Goal: Task Accomplishment & Management: Use online tool/utility

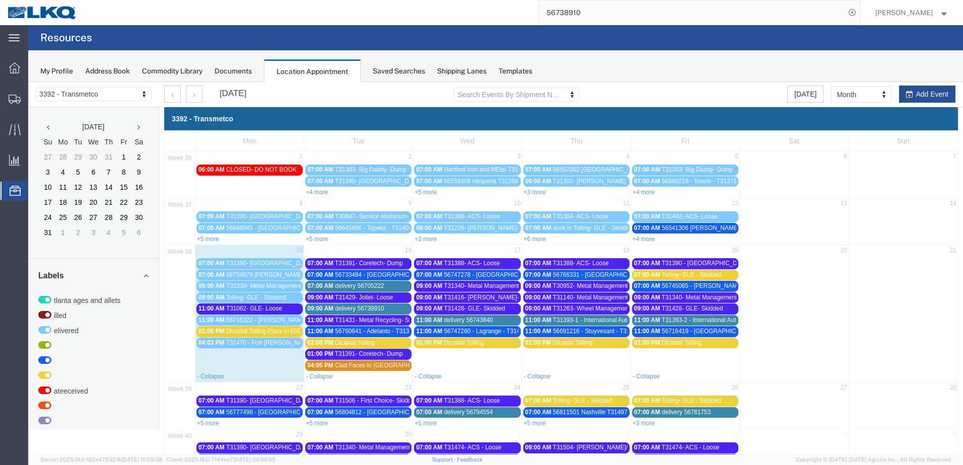
click at [380, 276] on span "56733484 - [GEOGRAPHIC_DATA] - T31462 - Palletized" at bounding box center [410, 275] width 151 height 7
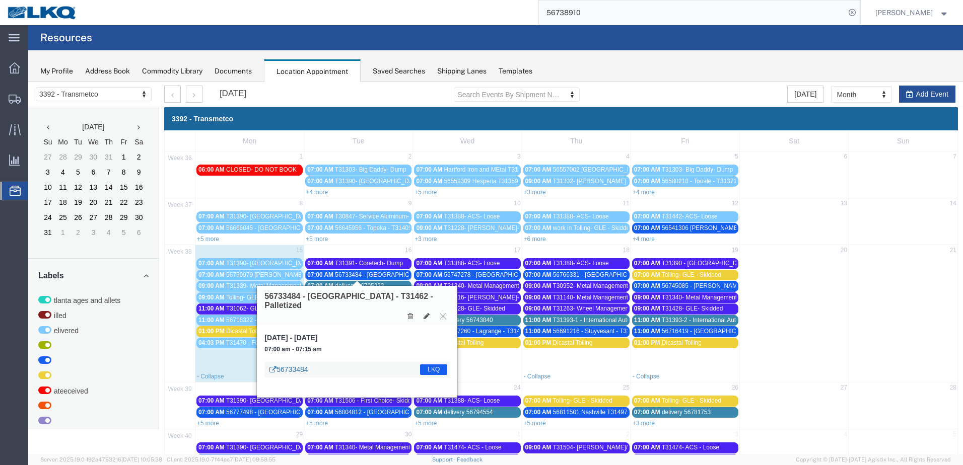
click at [294, 365] on link "56733484" at bounding box center [289, 370] width 38 height 10
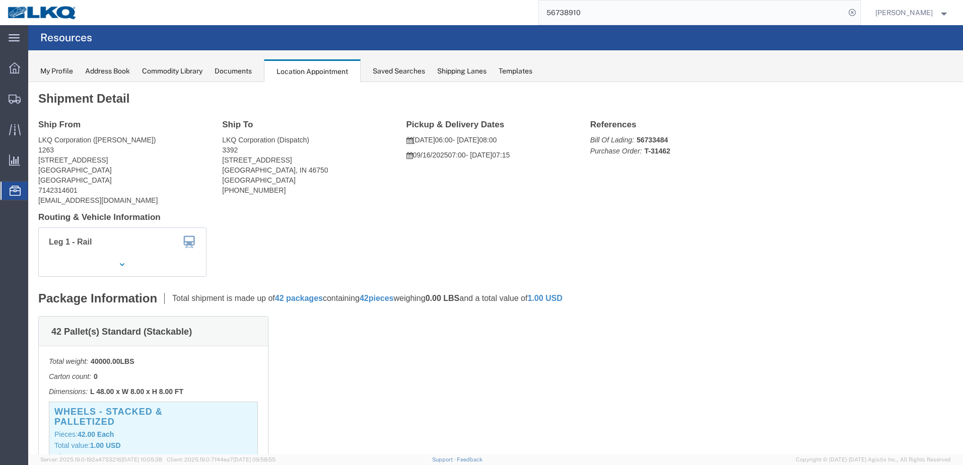
click at [320, 68] on div "Location Appointment" at bounding box center [312, 70] width 97 height 23
click at [13, 190] on icon at bounding box center [15, 191] width 11 height 10
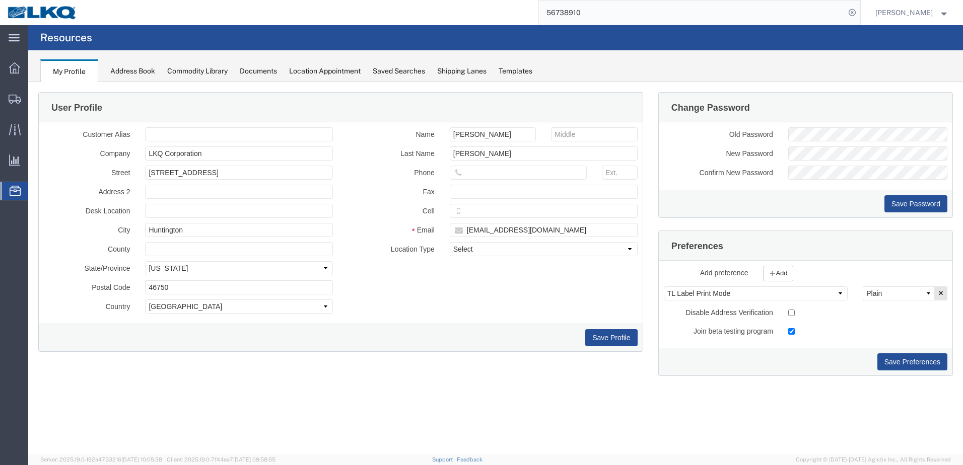
click at [331, 71] on div "Location Appointment" at bounding box center [325, 71] width 72 height 11
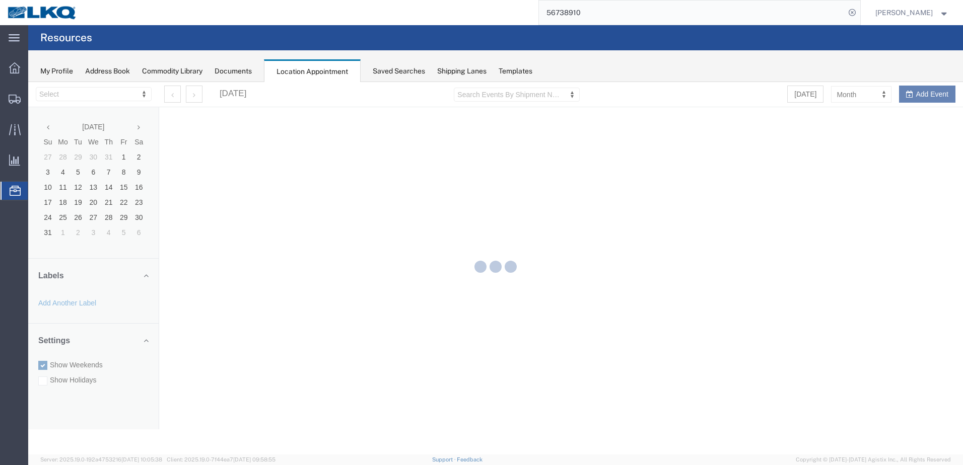
select select "28018"
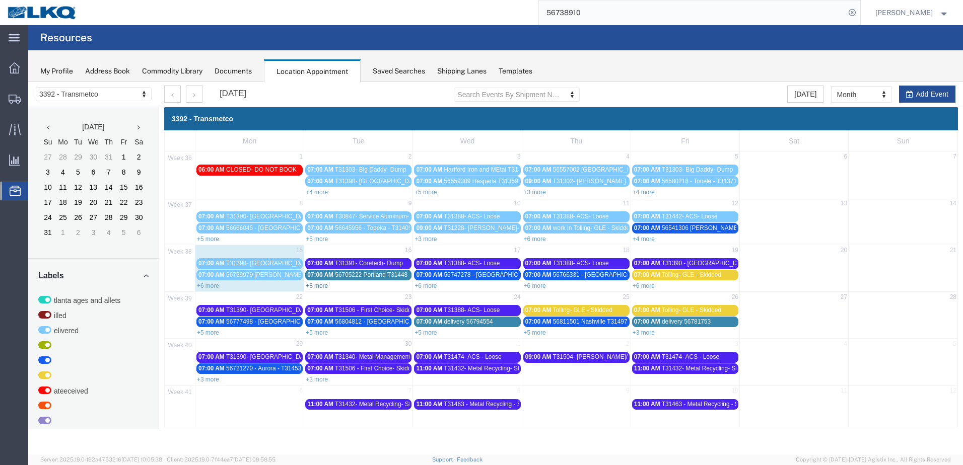
click at [323, 286] on link "+8 more" at bounding box center [317, 286] width 22 height 7
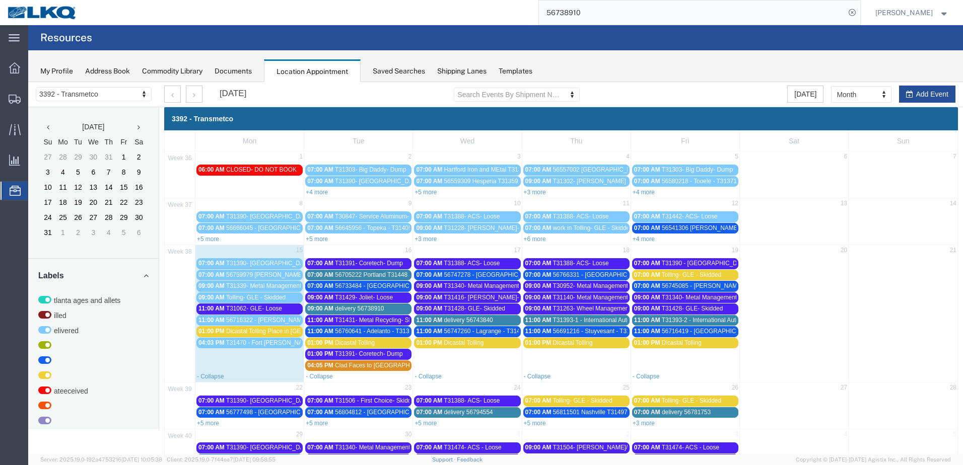
click at [365, 274] on span "56705222 Portland T31448 Skidded **Work in per [PERSON_NAME]**" at bounding box center [429, 275] width 188 height 7
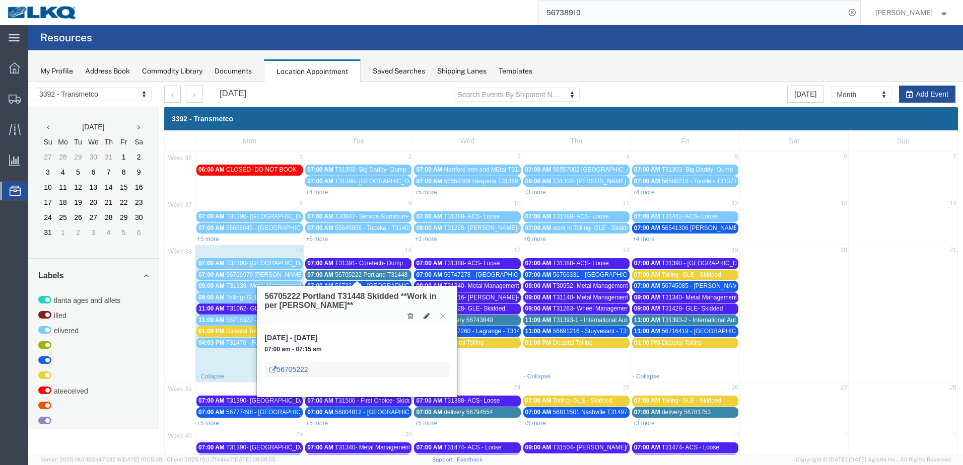
click at [305, 368] on link "56705222" at bounding box center [289, 370] width 38 height 10
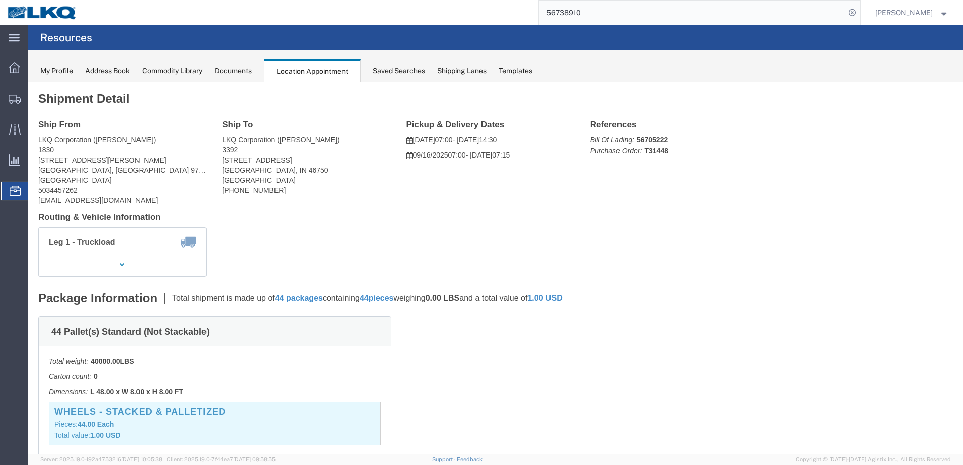
click at [301, 71] on div "Location Appointment" at bounding box center [312, 70] width 97 height 23
click at [244, 73] on div "Documents" at bounding box center [233, 71] width 37 height 11
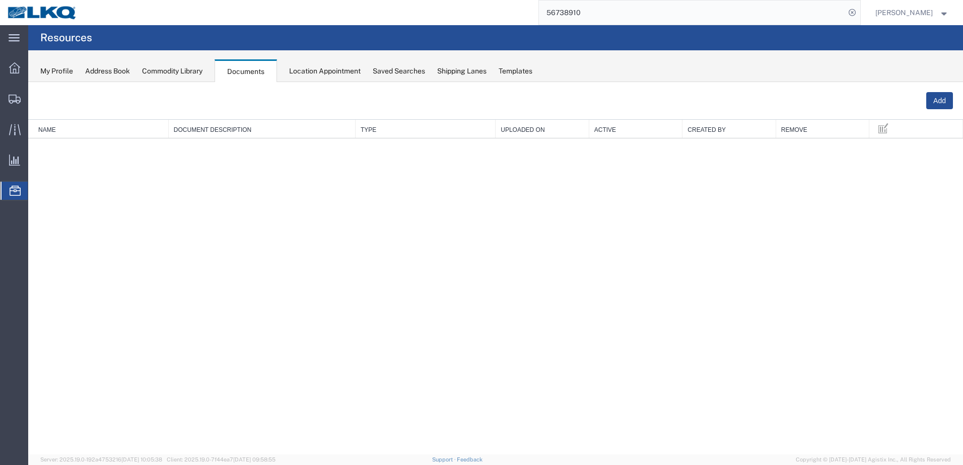
click at [307, 76] on div "Location Appointment" at bounding box center [325, 71] width 72 height 11
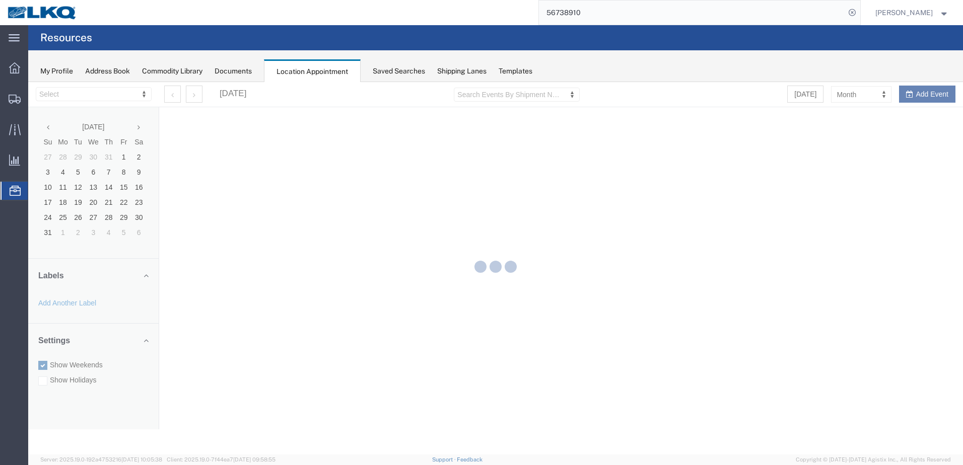
select select "28018"
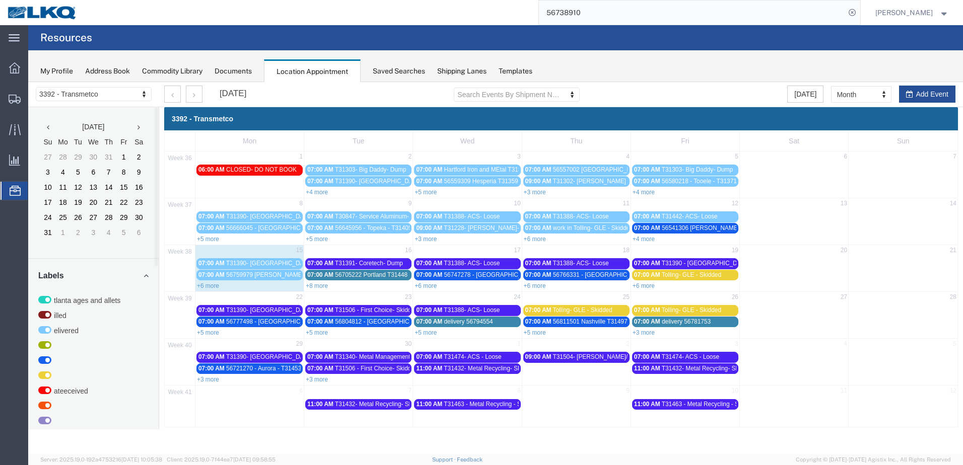
click at [344, 276] on span "56705222 Portland T31448 Skidded **Work in per [PERSON_NAME]**" at bounding box center [429, 275] width 188 height 7
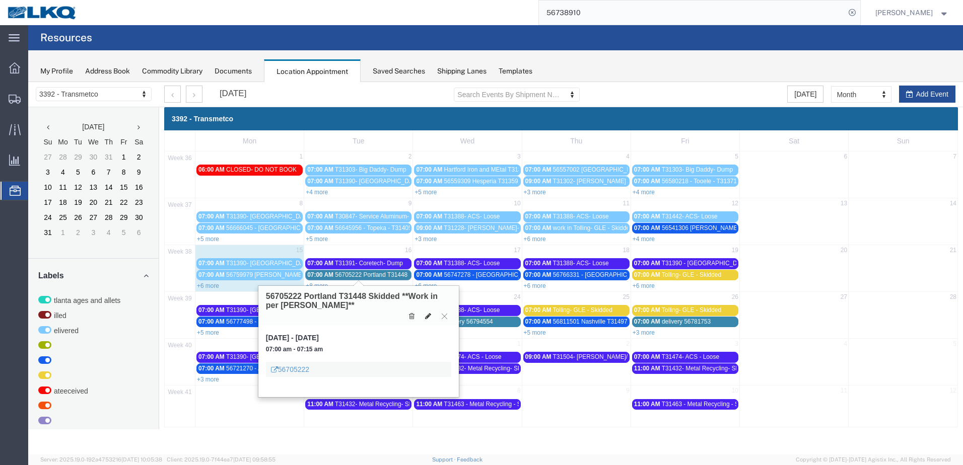
click at [429, 317] on icon at bounding box center [428, 316] width 6 height 7
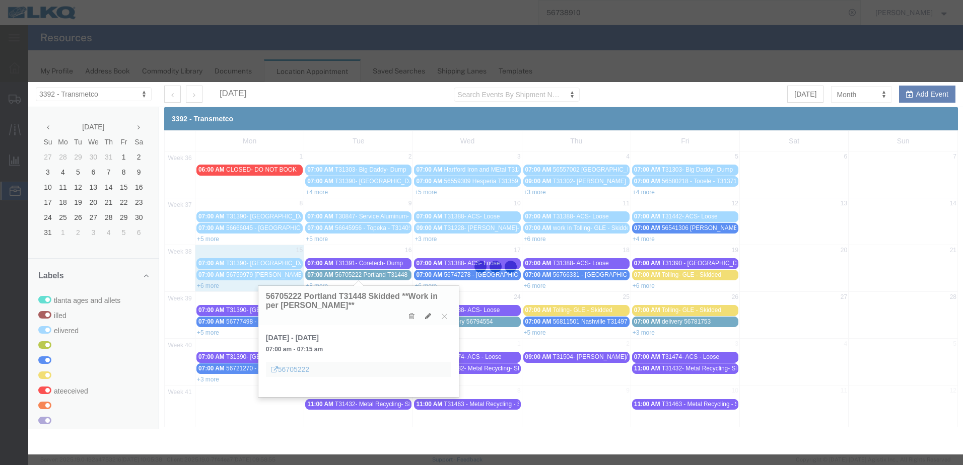
select select "1"
select select
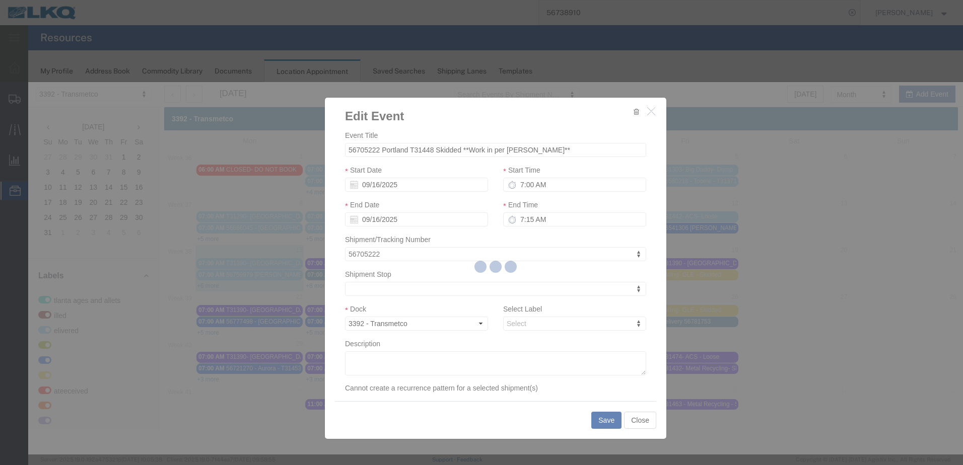
select select
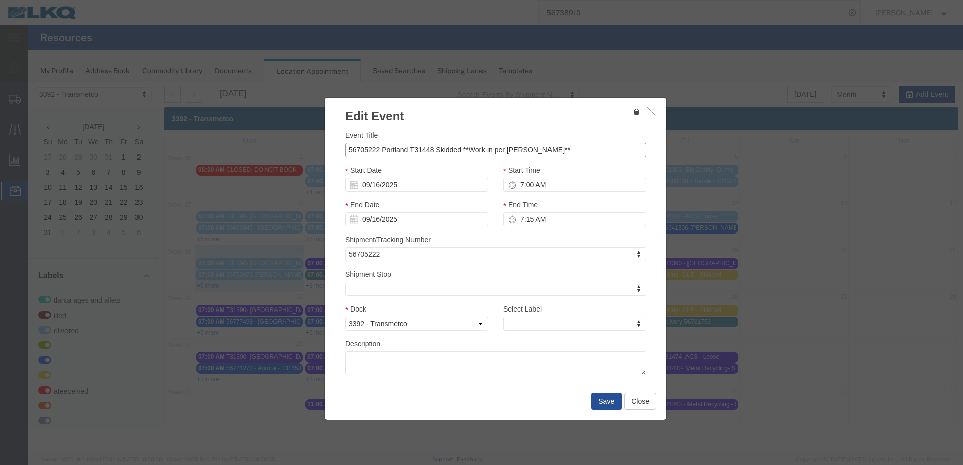
click at [463, 151] on input "56705222 Portland T31448 Skidded **Work in per [PERSON_NAME]**" at bounding box center [495, 150] width 301 height 14
drag, startPoint x: 461, startPoint y: 151, endPoint x: 321, endPoint y: 139, distance: 140.6
click at [321, 139] on div "Edit Event Event Title 56705222 Portland T31448 Skidded **Work in per [PERSON_N…" at bounding box center [495, 268] width 935 height 373
type input "tr"
select select "21"
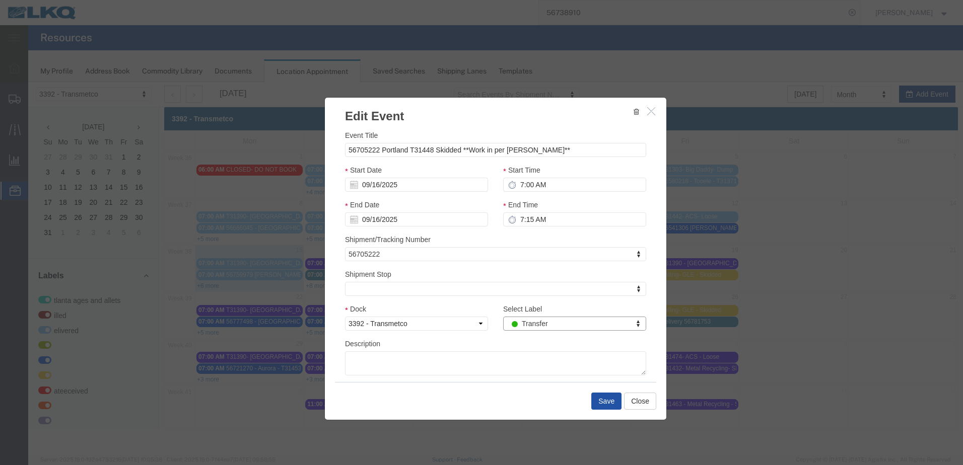
click at [603, 403] on button "Save" at bounding box center [606, 401] width 30 height 17
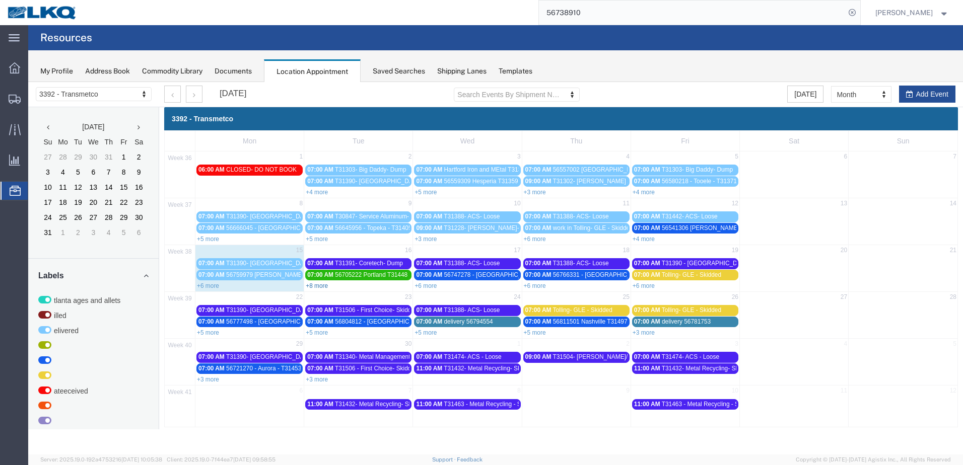
click at [327, 285] on link "+8 more" at bounding box center [317, 286] width 22 height 7
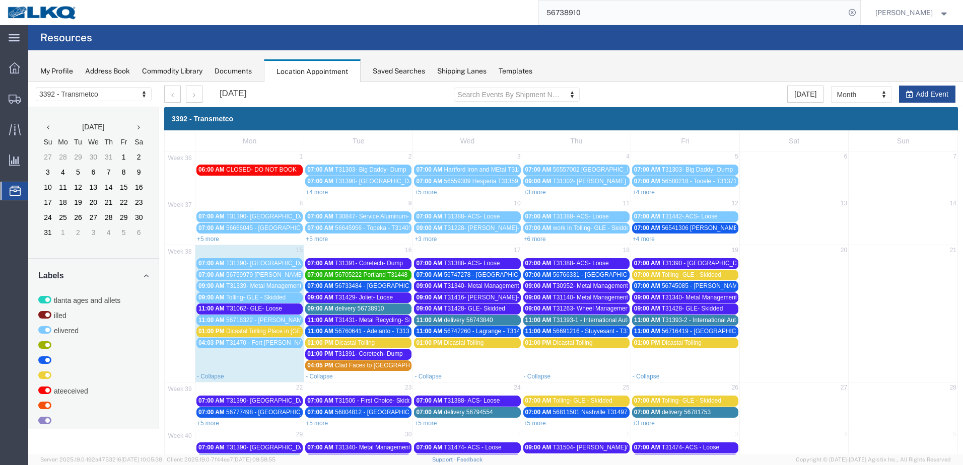
click at [671, 289] on span "56745085 - [PERSON_NAME] - T31445 - Palletized" at bounding box center [731, 286] width 138 height 7
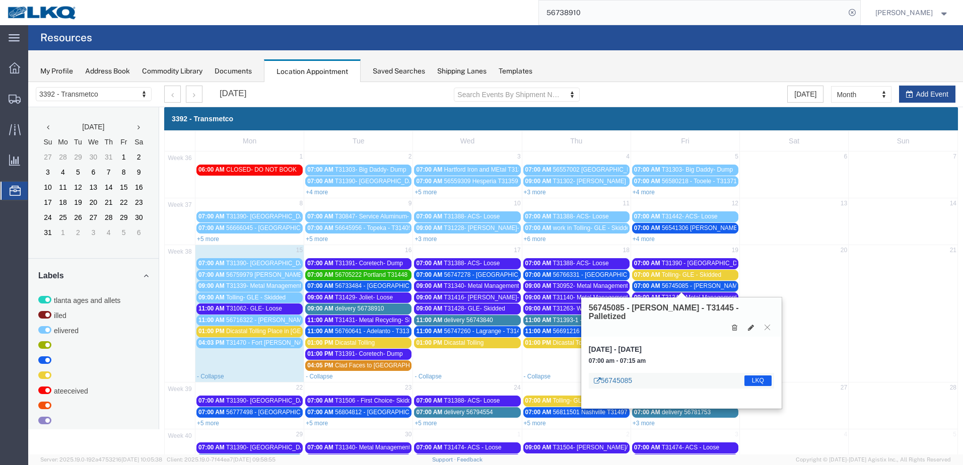
click at [614, 376] on link "56745085" at bounding box center [613, 381] width 38 height 10
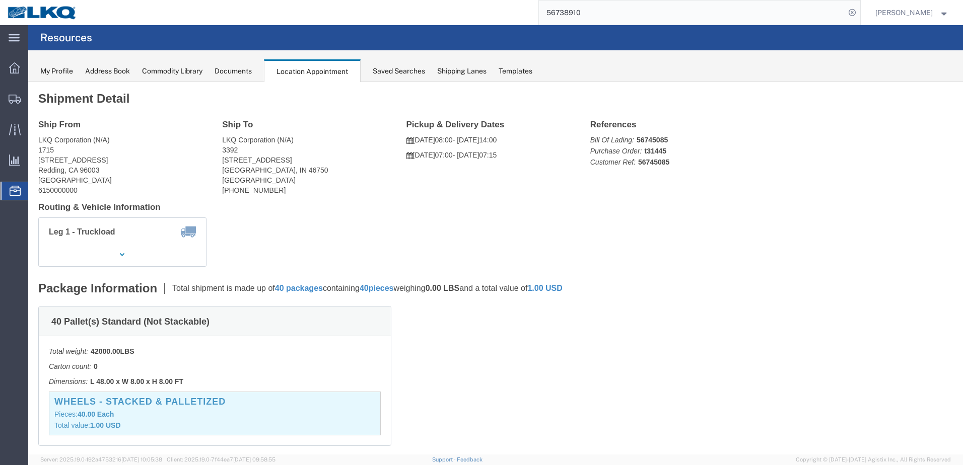
click at [302, 75] on div "Location Appointment" at bounding box center [312, 70] width 97 height 23
click at [14, 189] on icon at bounding box center [15, 191] width 11 height 10
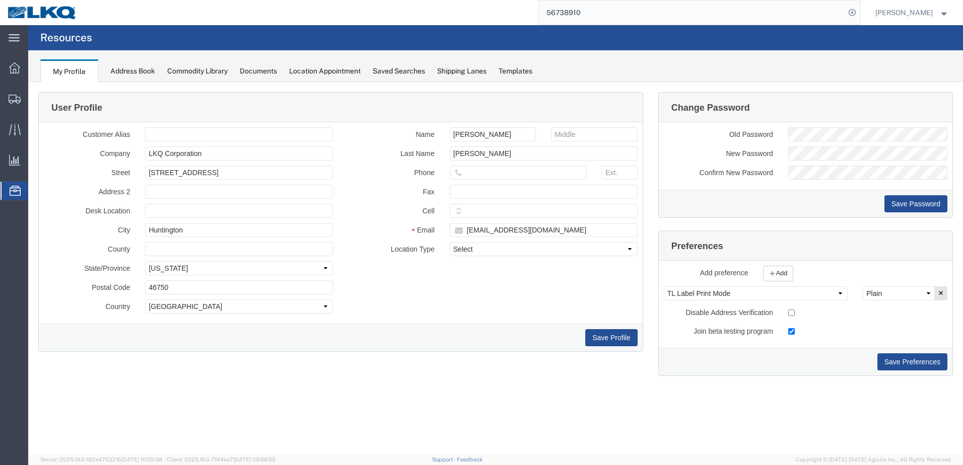
click at [350, 71] on div "Location Appointment" at bounding box center [325, 71] width 72 height 11
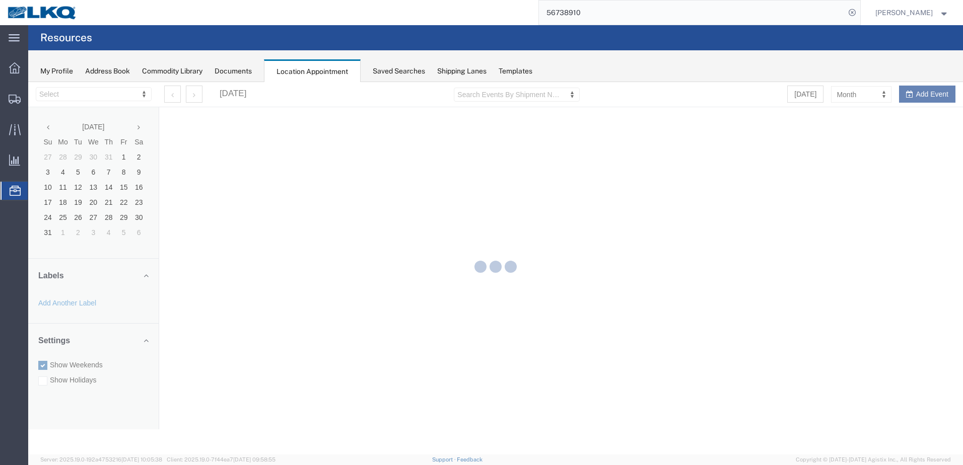
select select "28018"
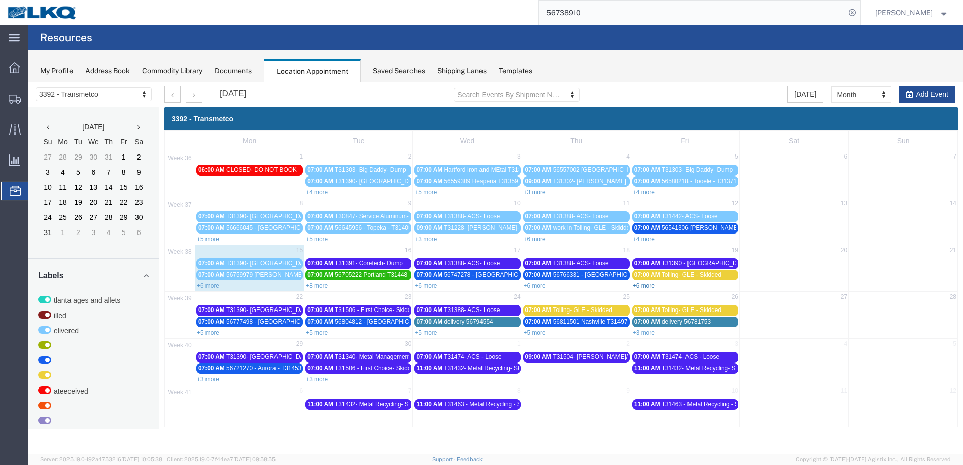
click at [649, 284] on link "+6 more" at bounding box center [644, 286] width 22 height 7
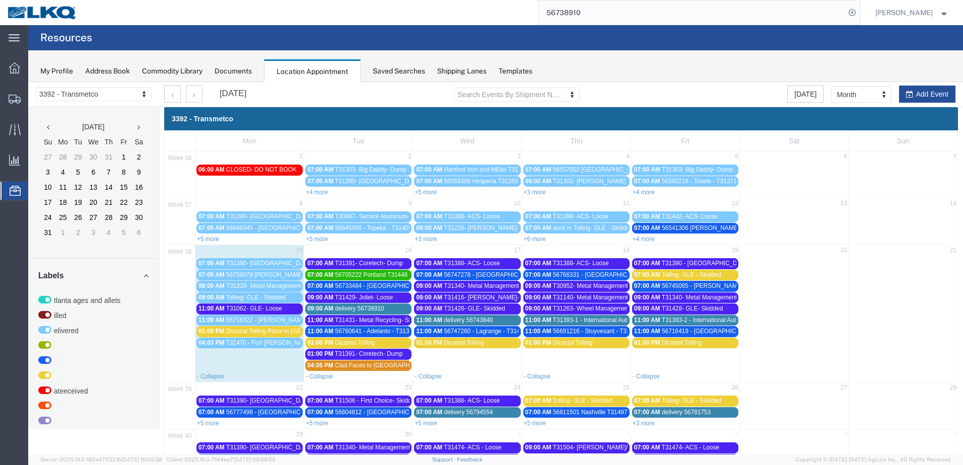
click at [704, 283] on span "56745085 - [PERSON_NAME] - T31445 - Palletized" at bounding box center [731, 286] width 138 height 7
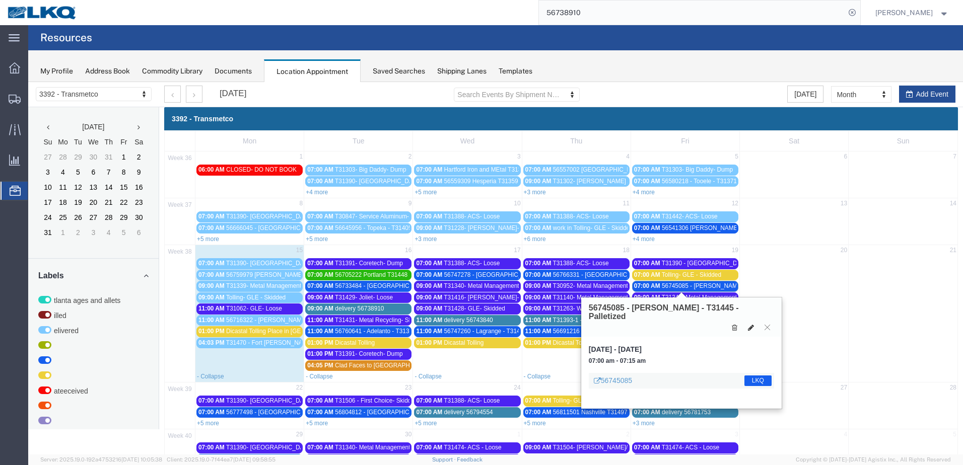
click at [752, 324] on icon at bounding box center [751, 327] width 6 height 7
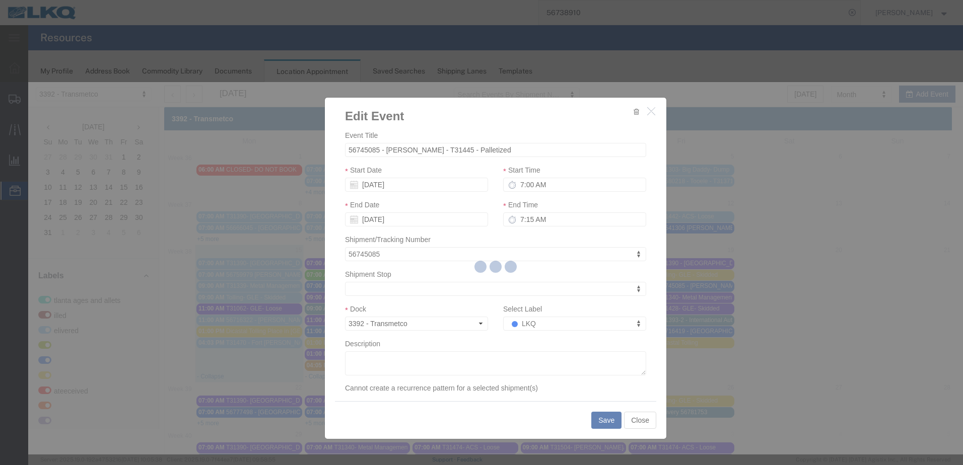
select select
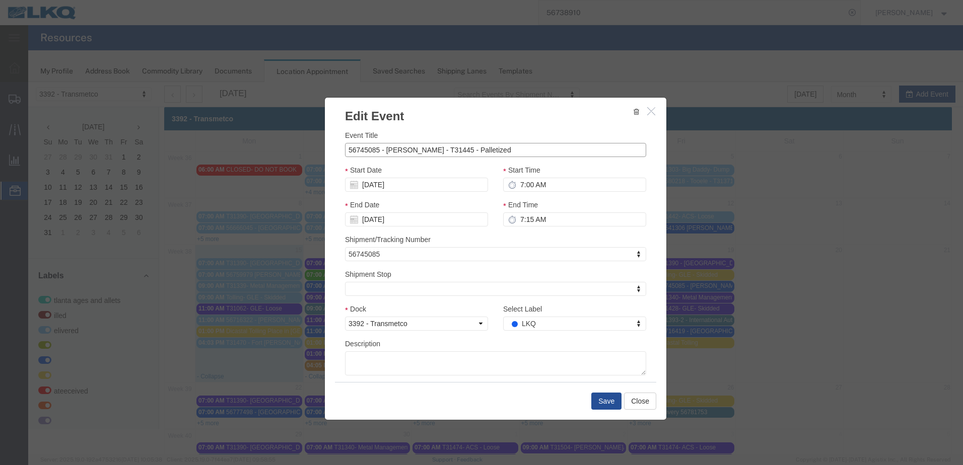
drag, startPoint x: 489, startPoint y: 150, endPoint x: 338, endPoint y: 152, distance: 150.6
click at [339, 152] on div "Event Title 56745085 - [PERSON_NAME] - T31445 - Palletized Start Date [DATE] St…" at bounding box center [496, 253] width 342 height 257
type input "tr"
select select "21"
click at [612, 402] on button "Save" at bounding box center [606, 401] width 30 height 17
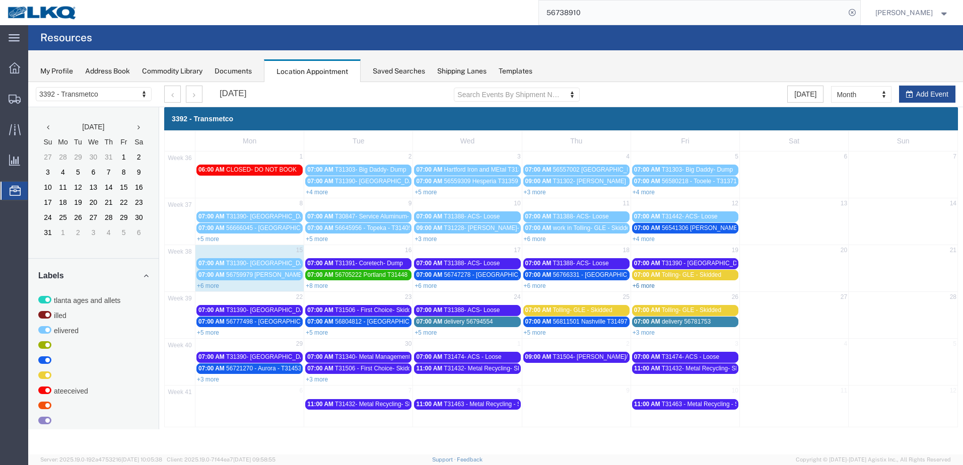
click at [648, 285] on link "+6 more" at bounding box center [644, 286] width 22 height 7
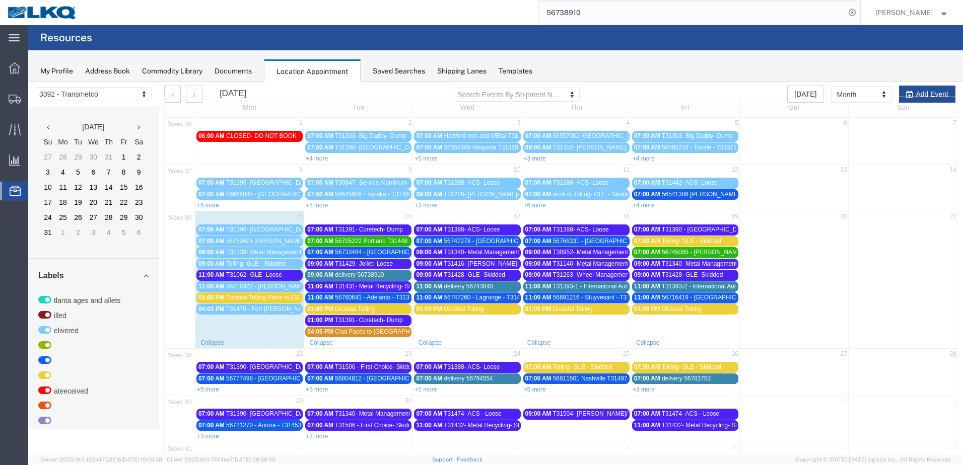
scroll to position [74, 0]
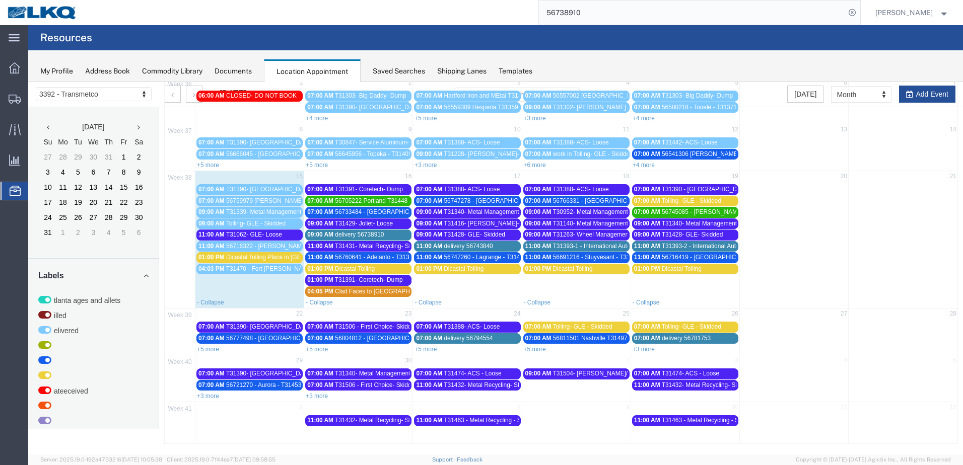
click at [215, 349] on link "+5 more" at bounding box center [208, 349] width 22 height 7
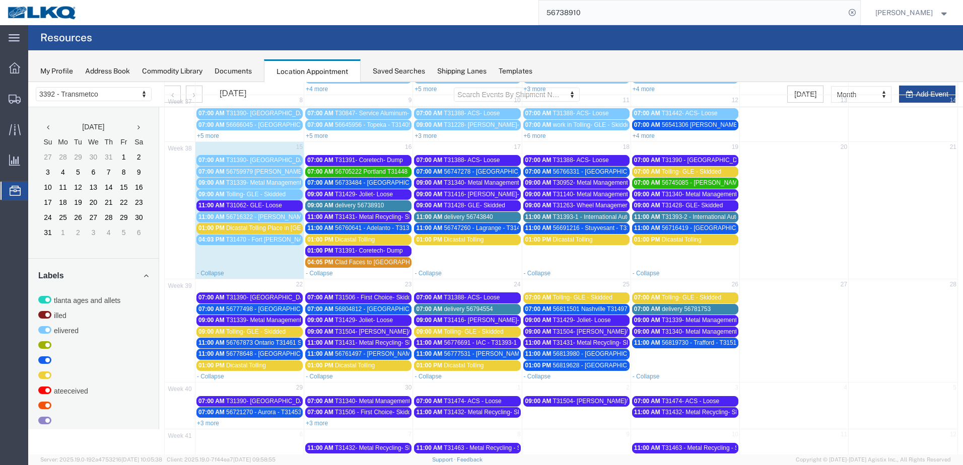
scroll to position [130, 0]
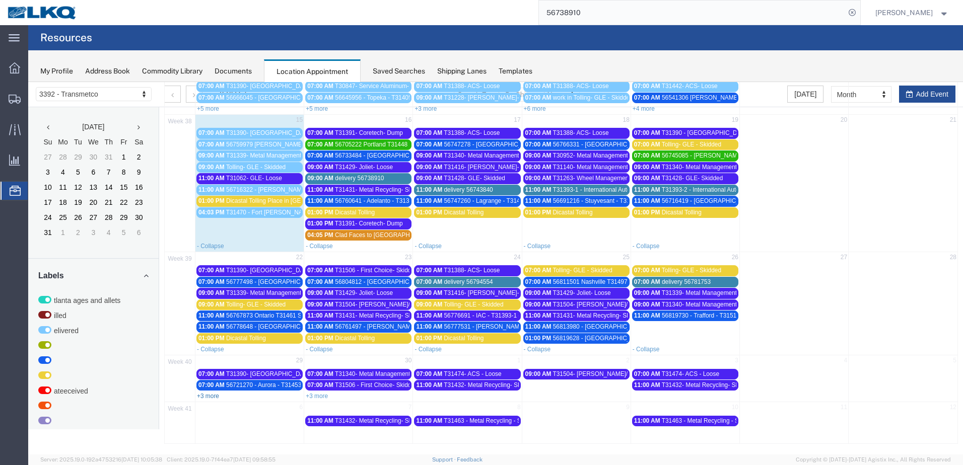
click at [208, 396] on link "+3 more" at bounding box center [208, 396] width 22 height 7
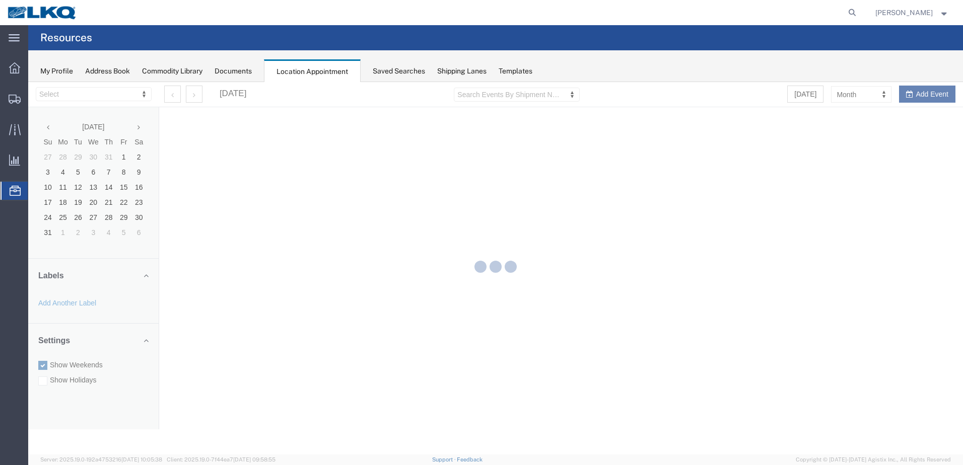
select select "28018"
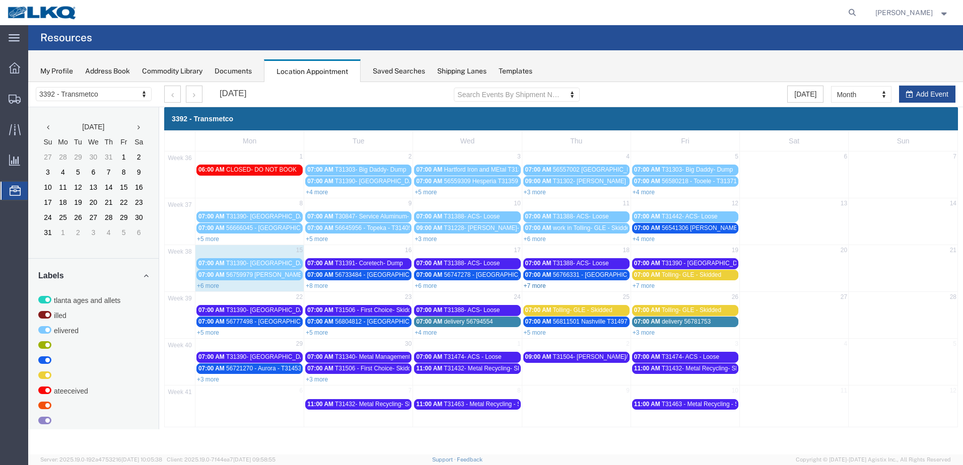
click at [542, 285] on link "+7 more" at bounding box center [535, 286] width 22 height 7
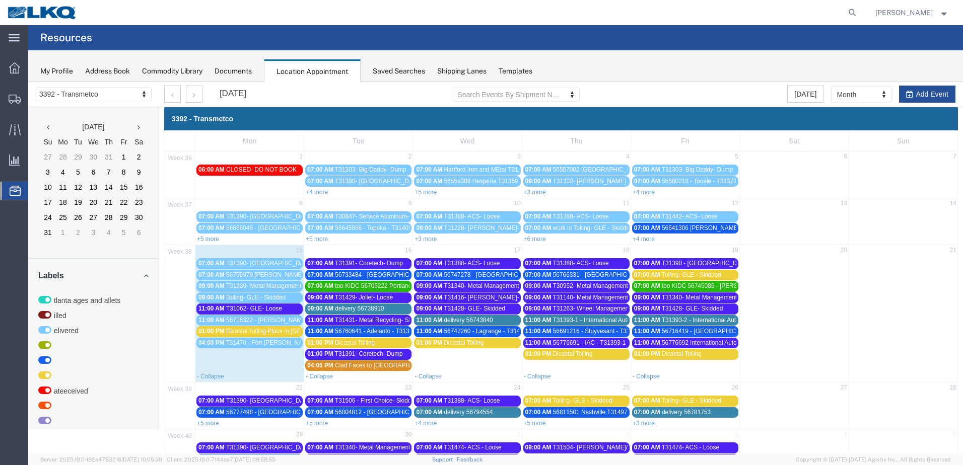
click at [615, 322] on span "T31393-1 - International Auto- Skidded" at bounding box center [604, 320] width 103 height 7
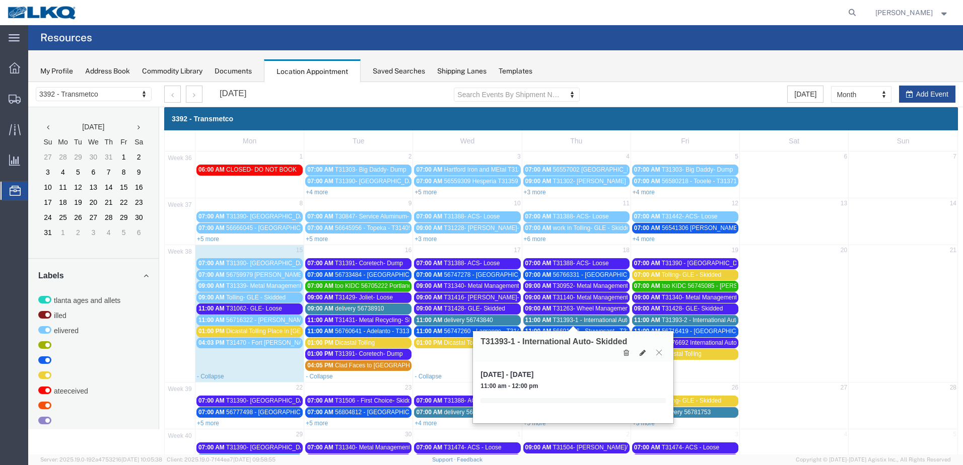
click at [656, 354] on icon at bounding box center [659, 353] width 6 height 6
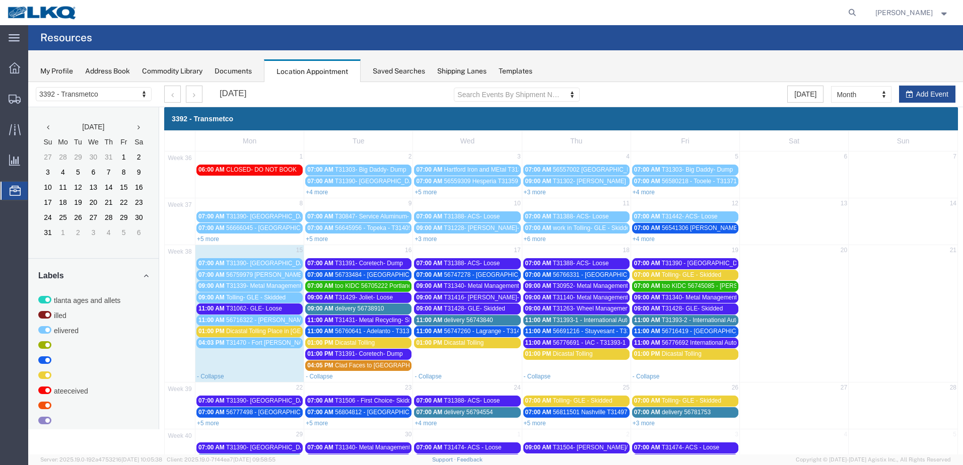
click at [590, 321] on span "T31393-1 - International Auto- Skidded" at bounding box center [604, 320] width 103 height 7
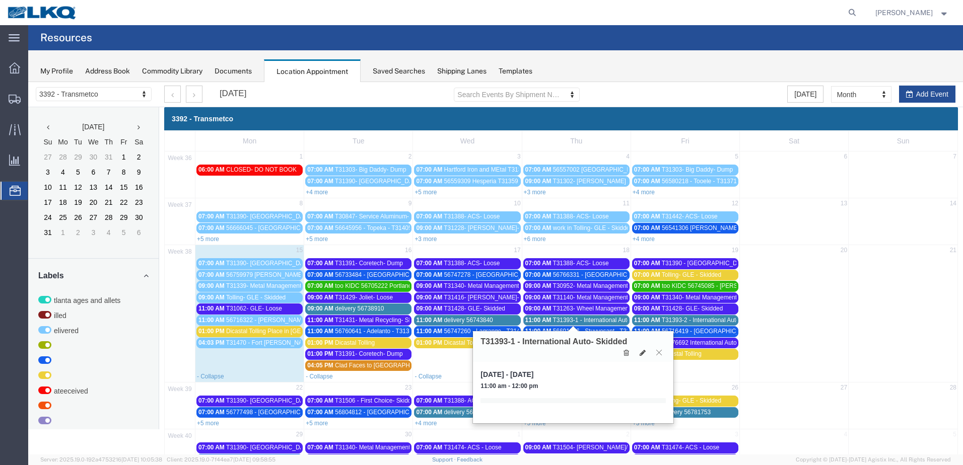
click at [659, 354] on icon at bounding box center [659, 353] width 6 height 6
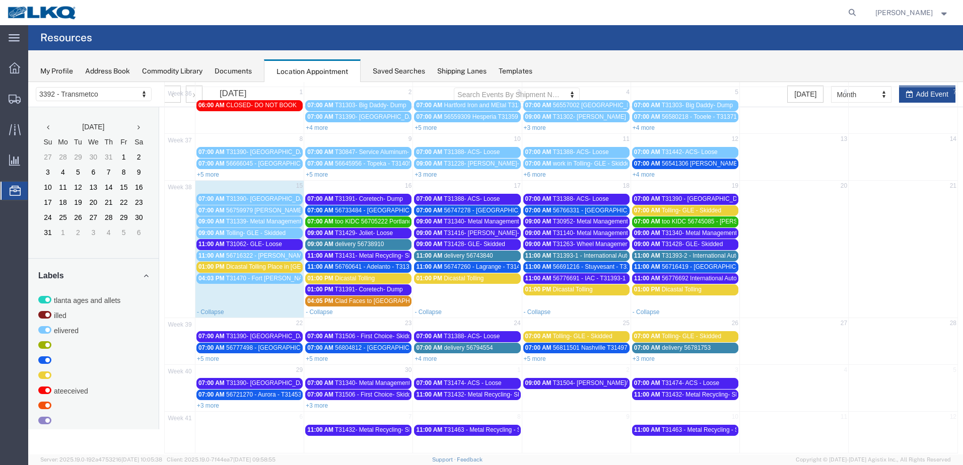
scroll to position [74, 0]
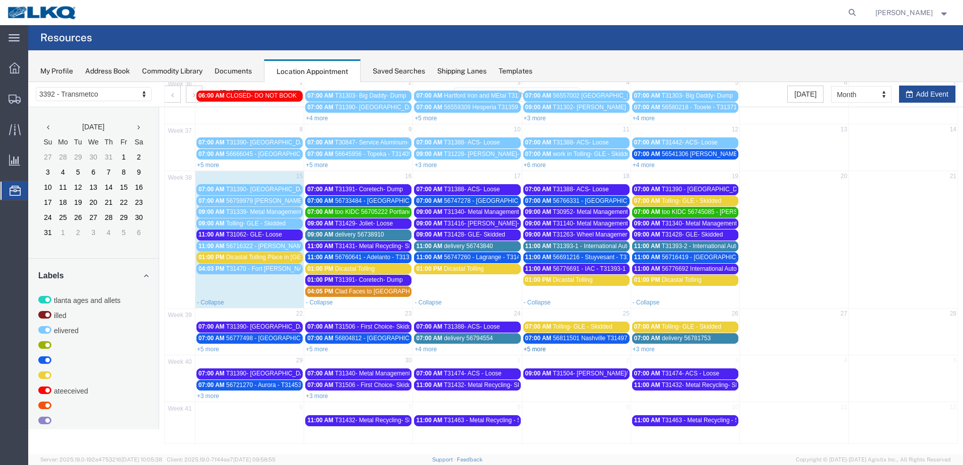
click at [534, 348] on link "+5 more" at bounding box center [535, 349] width 22 height 7
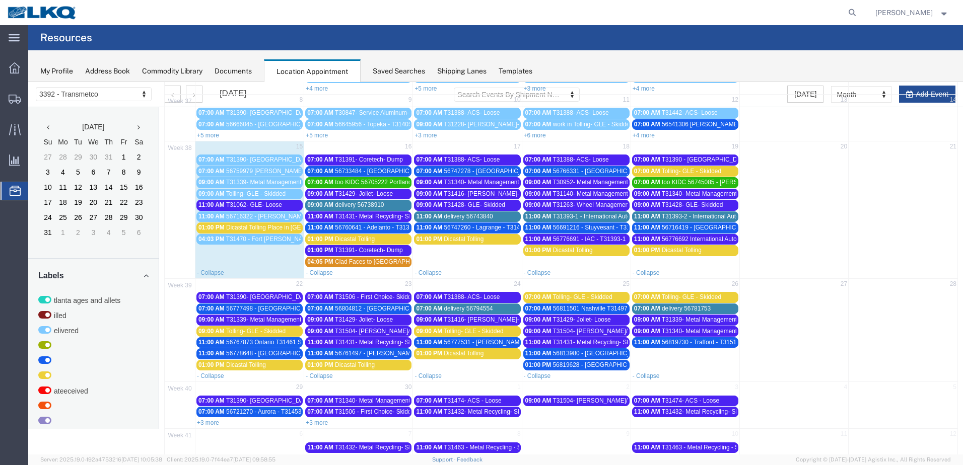
scroll to position [130, 0]
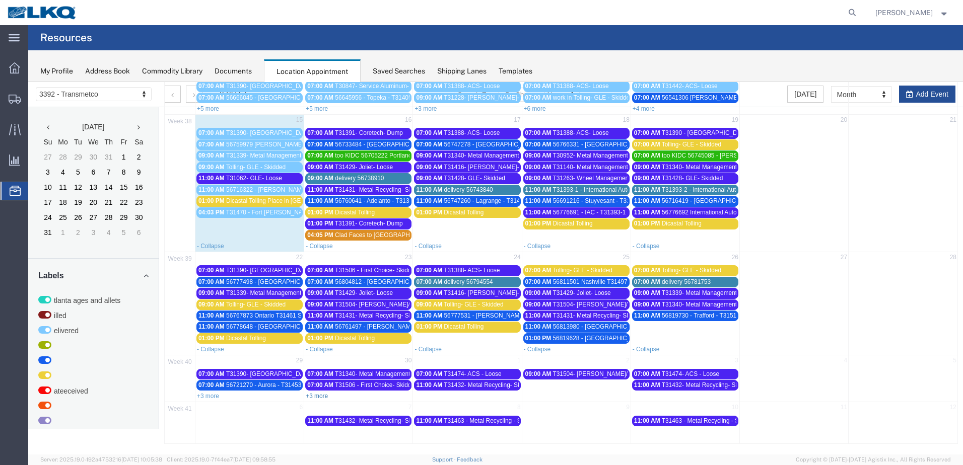
click at [316, 397] on link "+3 more" at bounding box center [317, 396] width 22 height 7
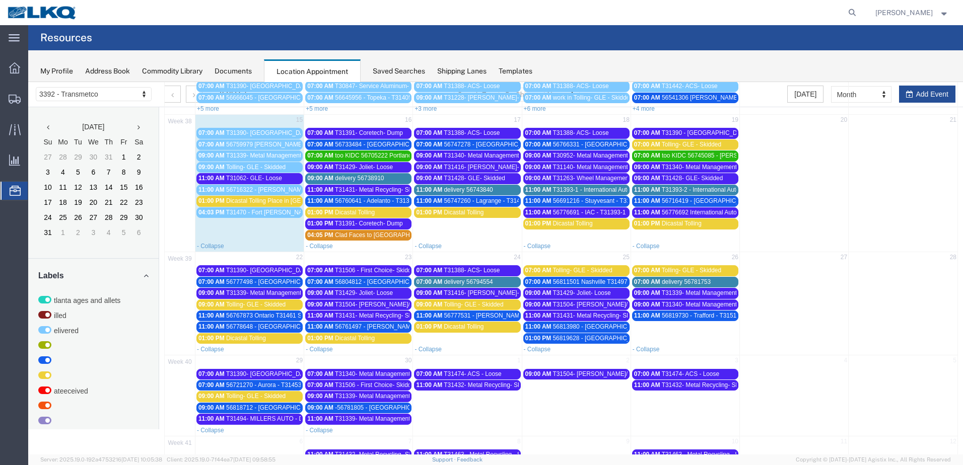
scroll to position [165, 0]
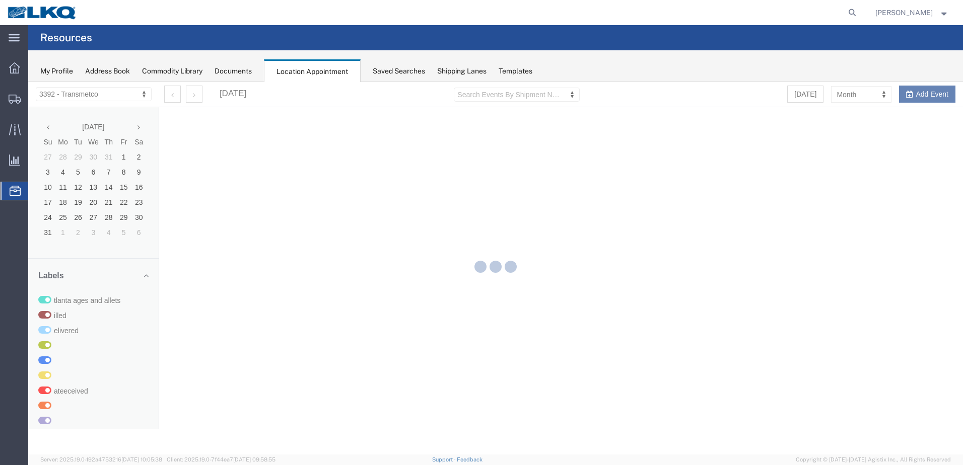
select select "28018"
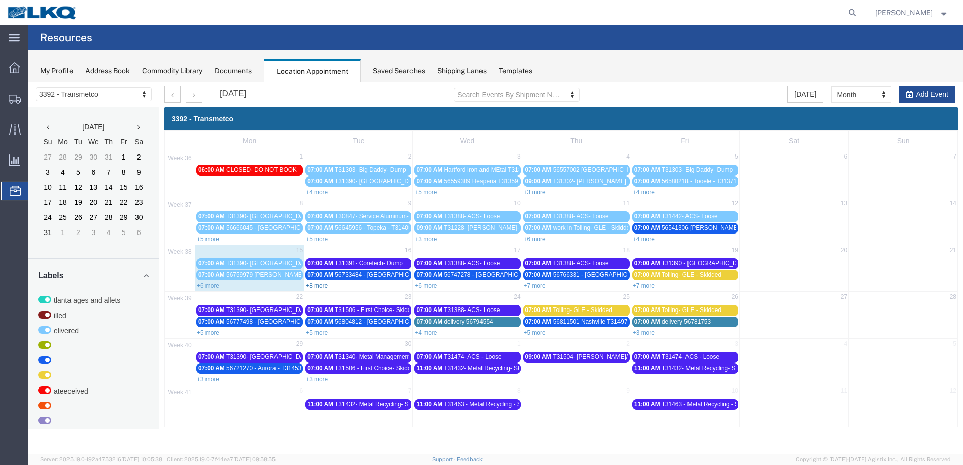
click at [318, 285] on link "+8 more" at bounding box center [317, 286] width 22 height 7
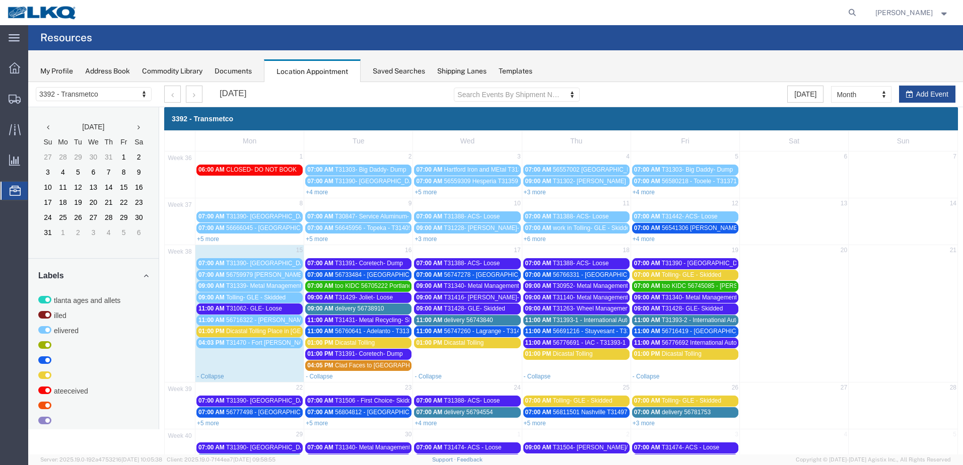
click at [611, 320] on span "T31393-1 - International Auto- Skidded" at bounding box center [604, 320] width 103 height 7
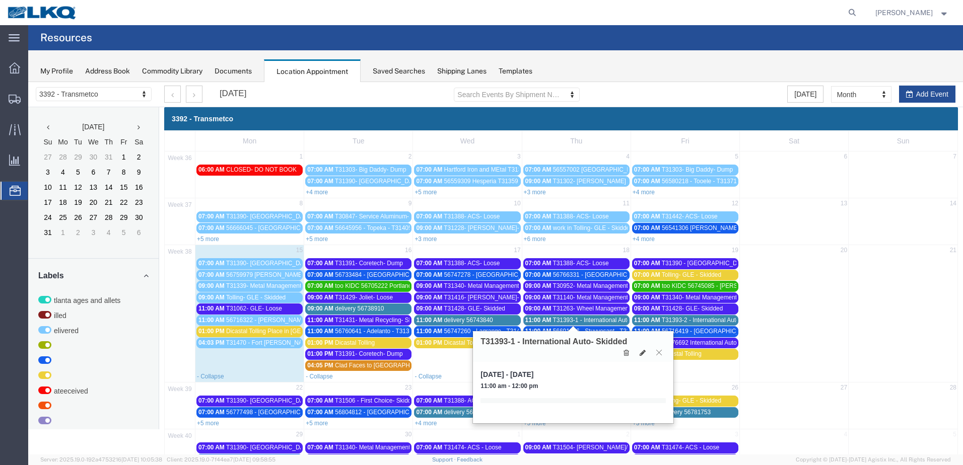
click at [661, 354] on icon at bounding box center [659, 353] width 6 height 6
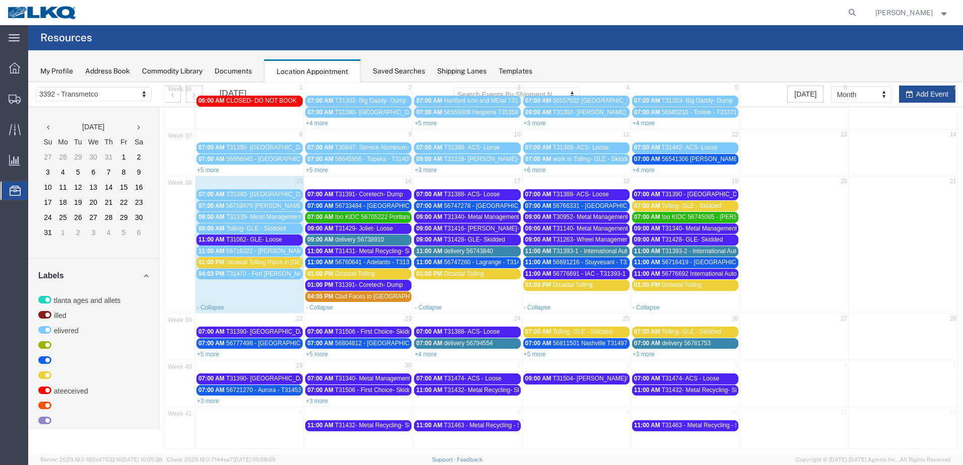
scroll to position [74, 0]
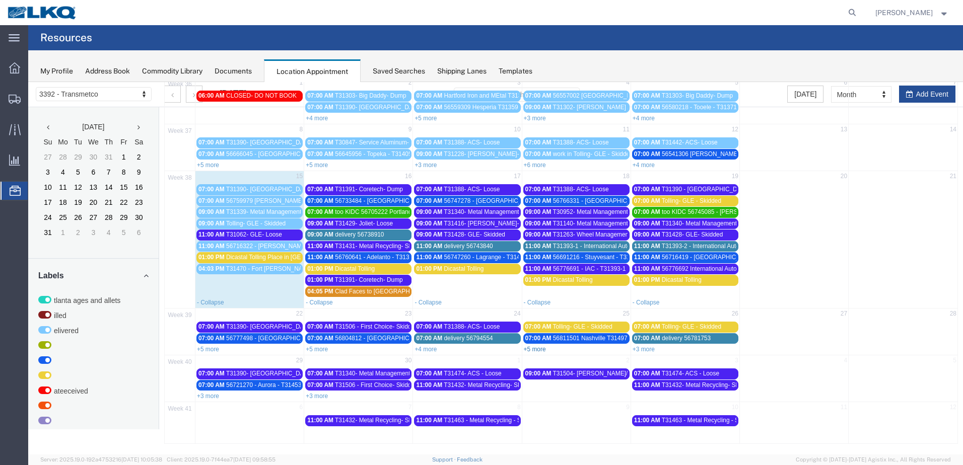
click at [530, 350] on link "+5 more" at bounding box center [535, 349] width 22 height 7
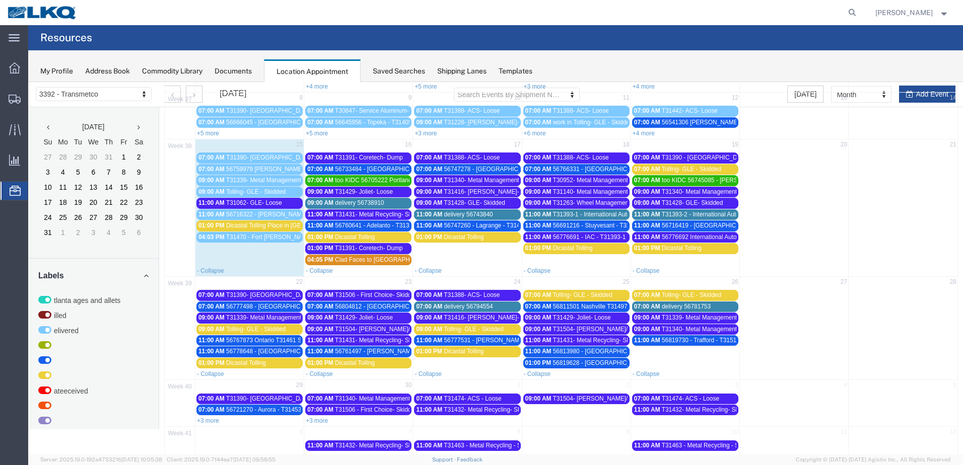
scroll to position [130, 0]
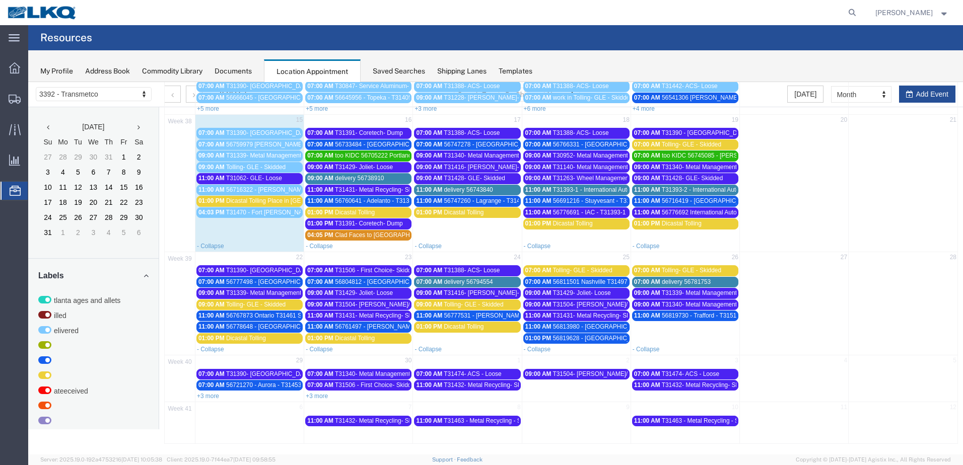
click at [352, 350] on div "- Collapse" at bounding box center [358, 349] width 108 height 10
select select "1"
select select
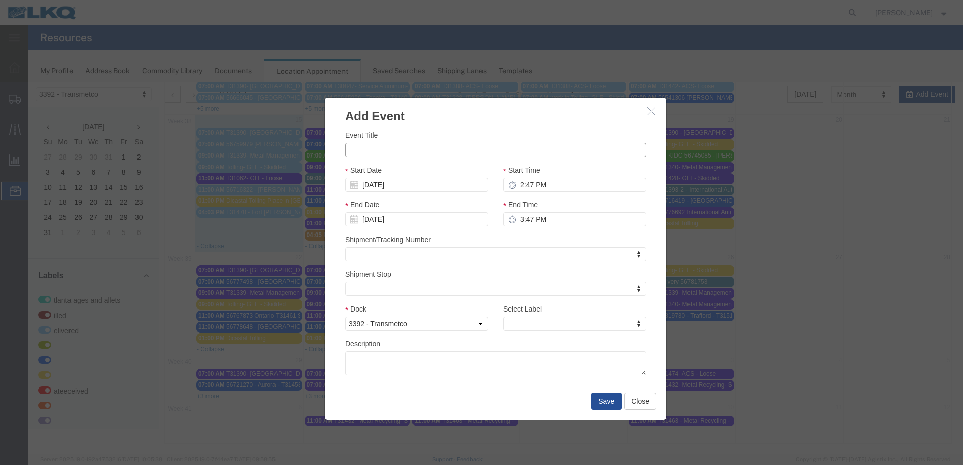
click at [358, 154] on input "Event Title" at bounding box center [495, 150] width 301 height 14
type input "T31530- Rockford Roll off Swap"
type input "t"
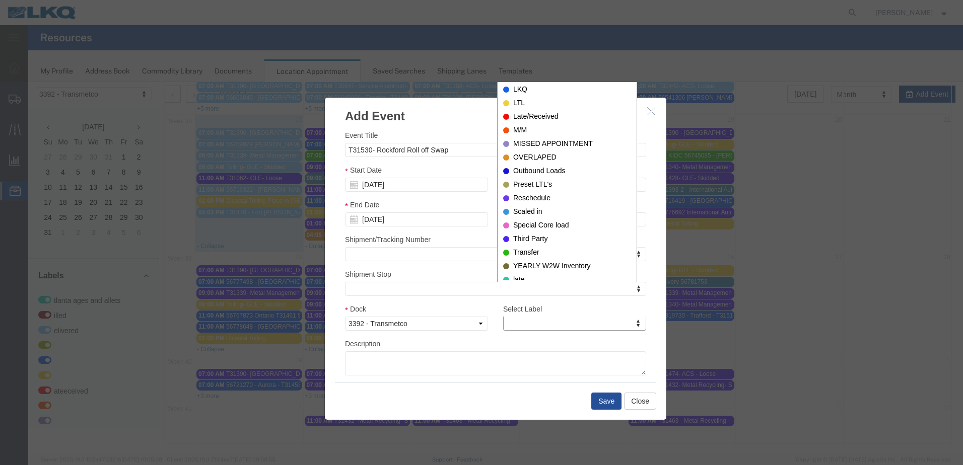
scroll to position [61, 0]
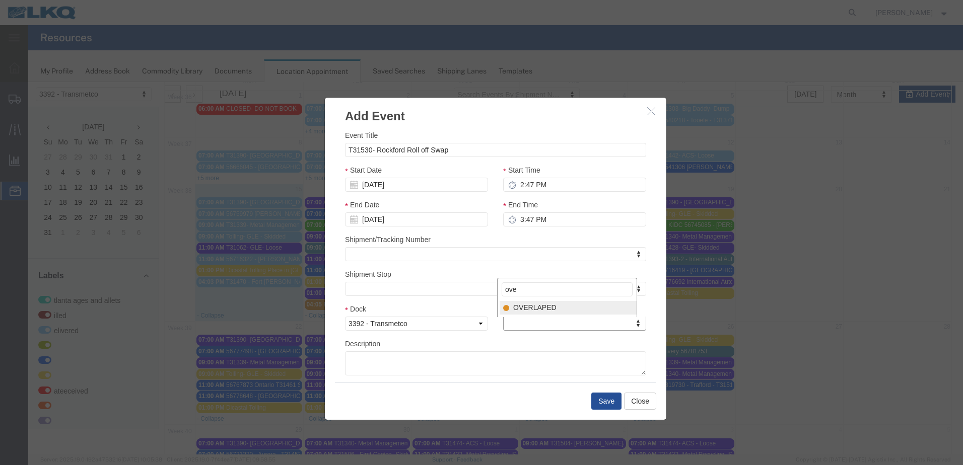
type input "over"
select select "3540"
click at [599, 399] on button "Save" at bounding box center [606, 401] width 30 height 17
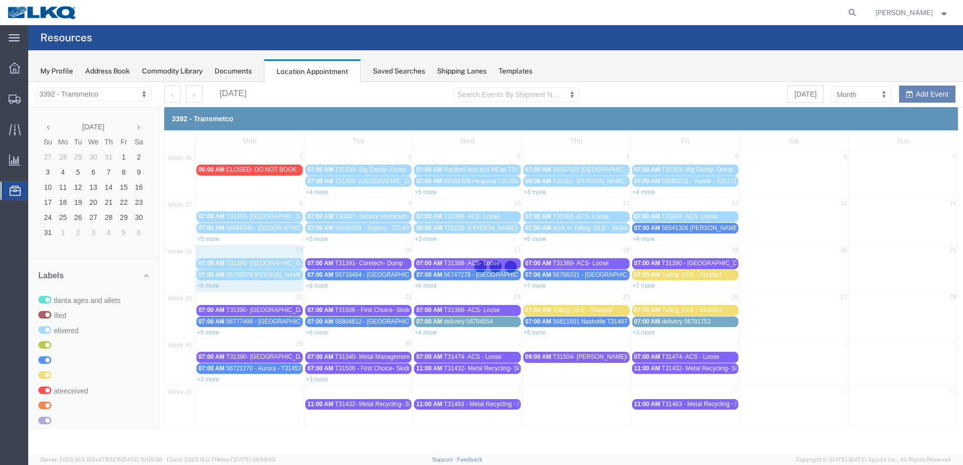
scroll to position [0, 0]
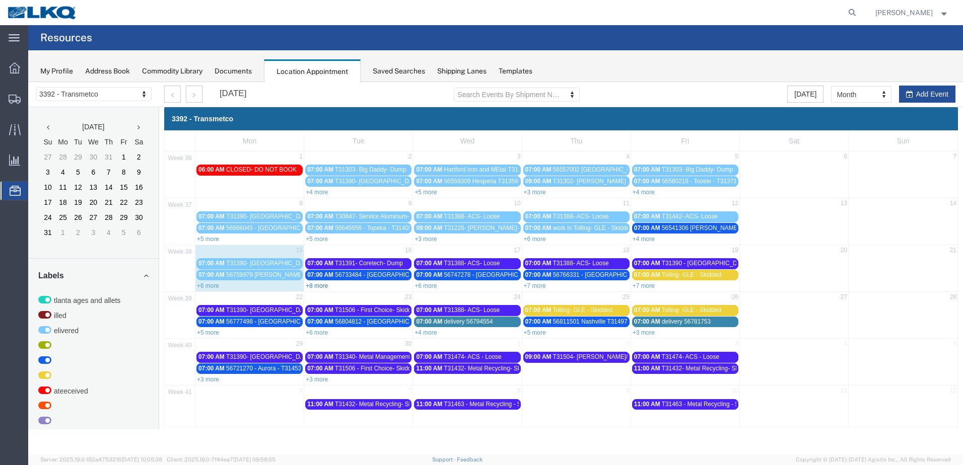
click at [316, 288] on link "+8 more" at bounding box center [317, 286] width 22 height 7
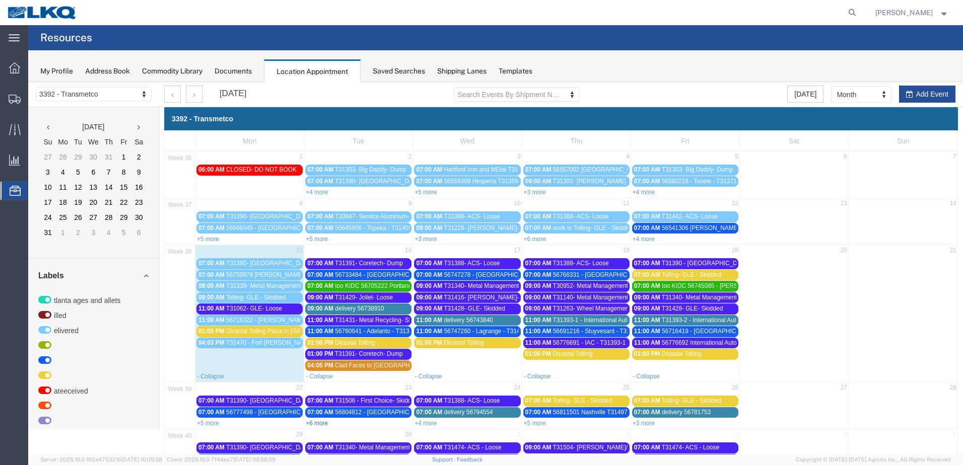
click at [316, 424] on link "+6 more" at bounding box center [317, 423] width 22 height 7
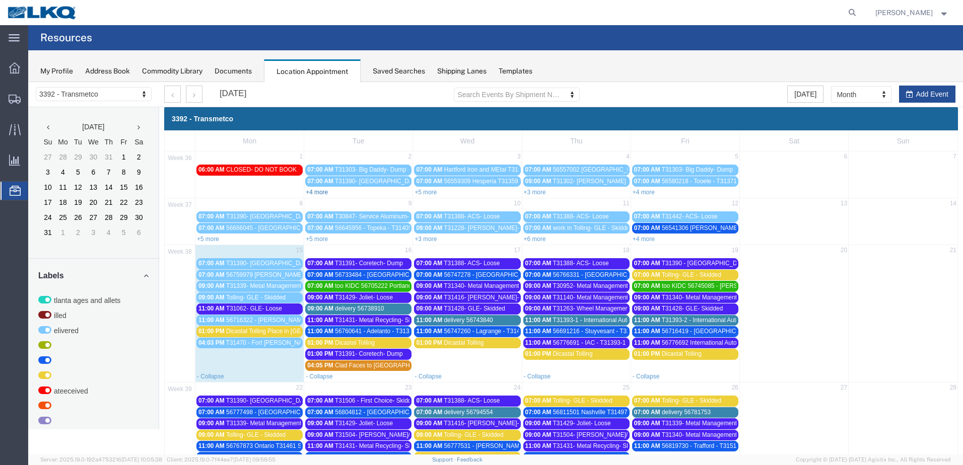
click at [324, 191] on link "+4 more" at bounding box center [317, 192] width 22 height 7
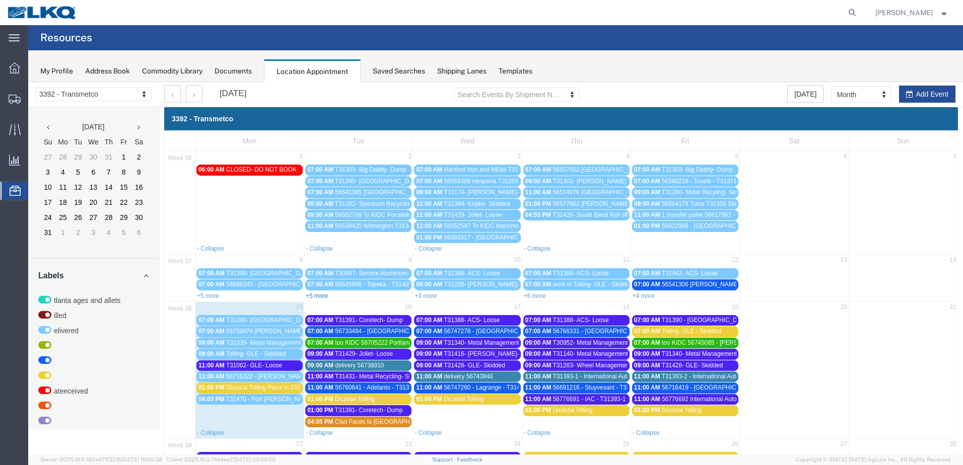
click at [321, 296] on link "+5 more" at bounding box center [317, 296] width 22 height 7
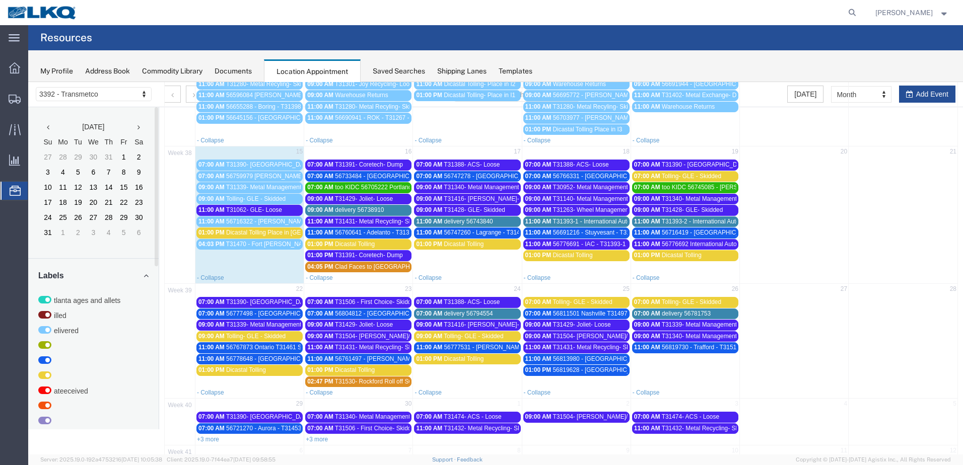
scroll to position [267, 0]
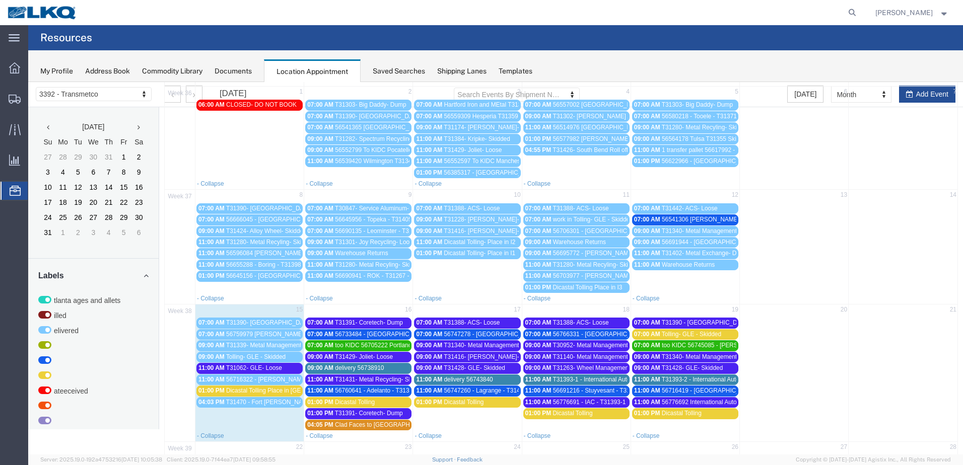
click at [193, 94] on span "36" at bounding box center [180, 93] width 28 height 9
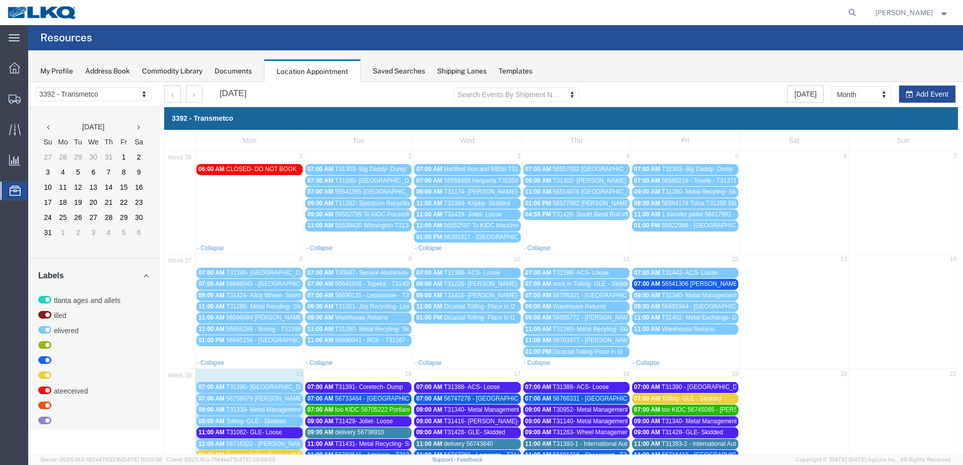
scroll to position [0, 0]
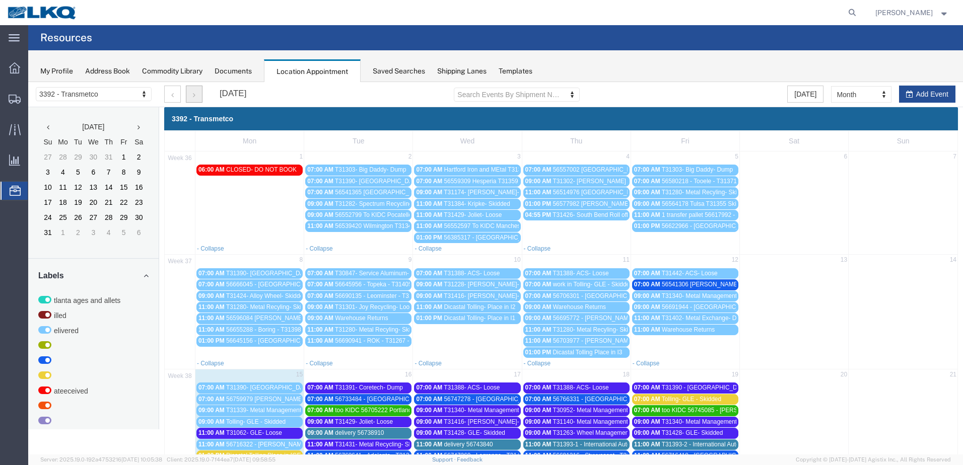
click at [194, 94] on icon "button" at bounding box center [194, 95] width 3 height 7
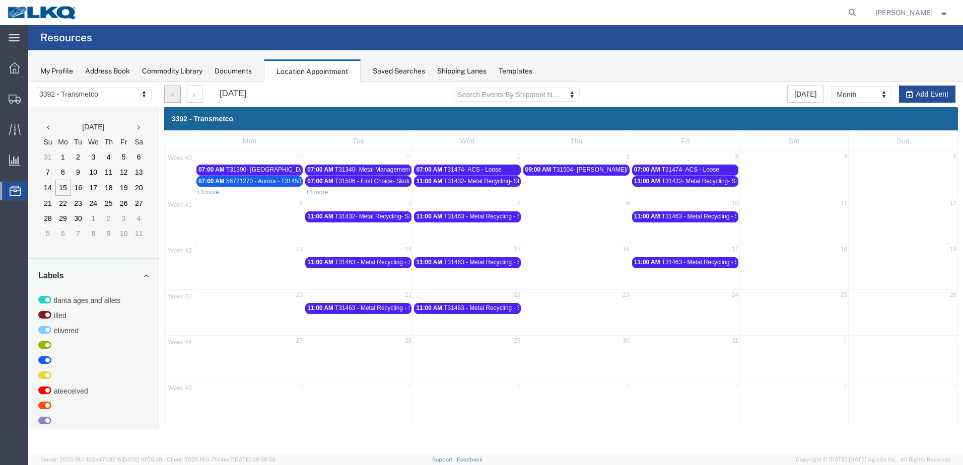
click at [170, 92] on button "button" at bounding box center [172, 94] width 17 height 17
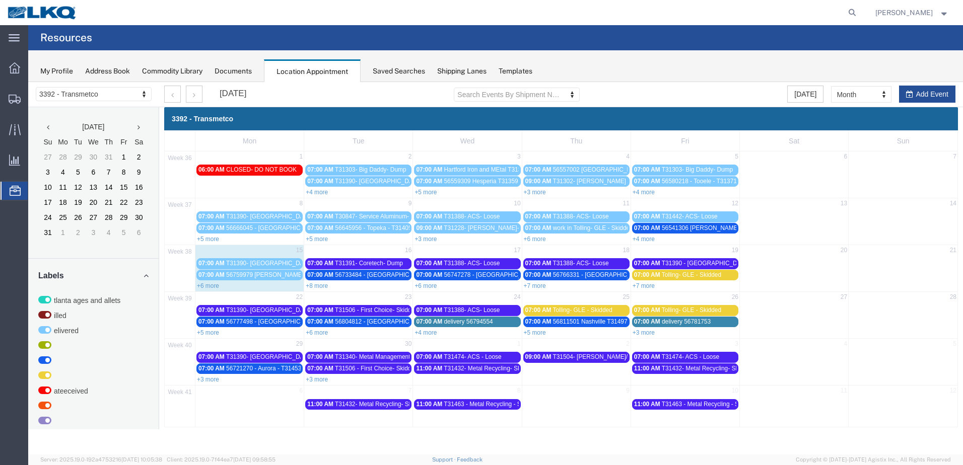
click at [314, 283] on link "+8 more" at bounding box center [317, 286] width 22 height 7
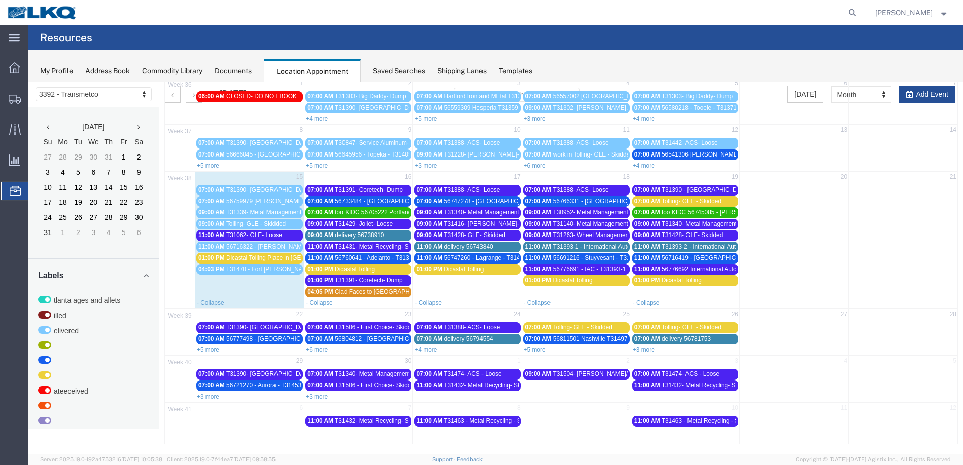
scroll to position [74, 0]
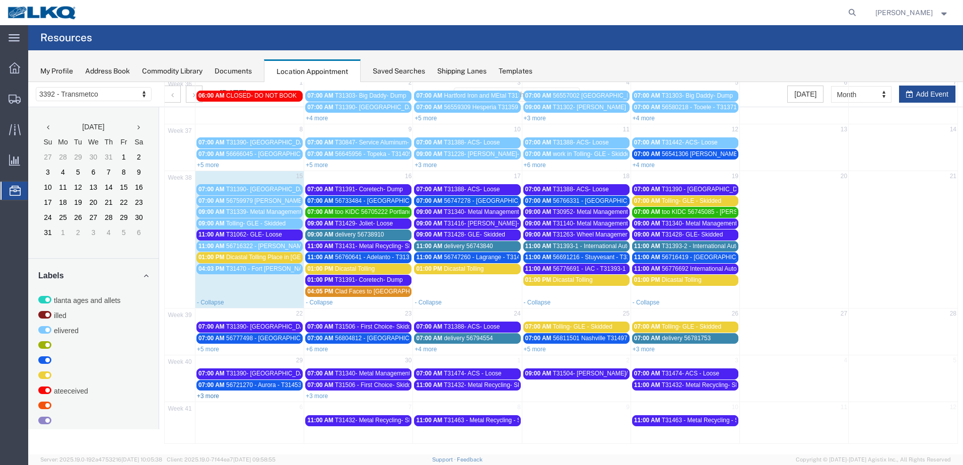
click at [215, 395] on link "+3 more" at bounding box center [208, 396] width 22 height 7
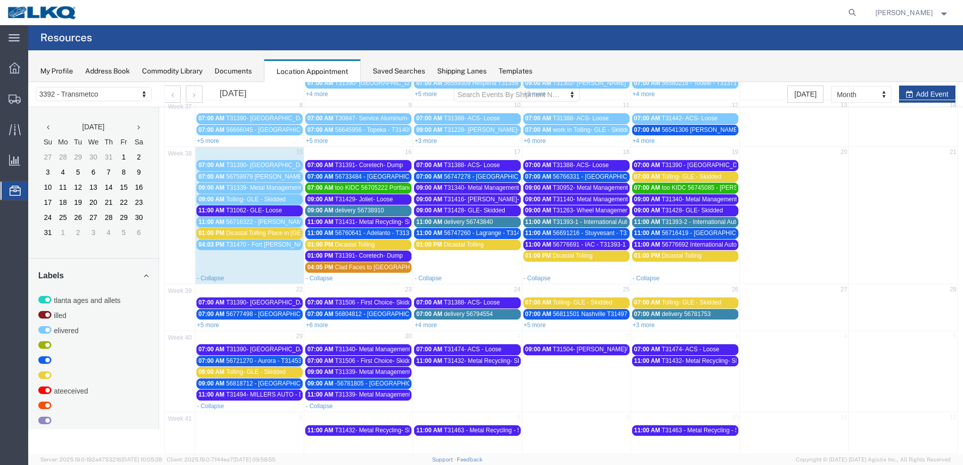
scroll to position [108, 0]
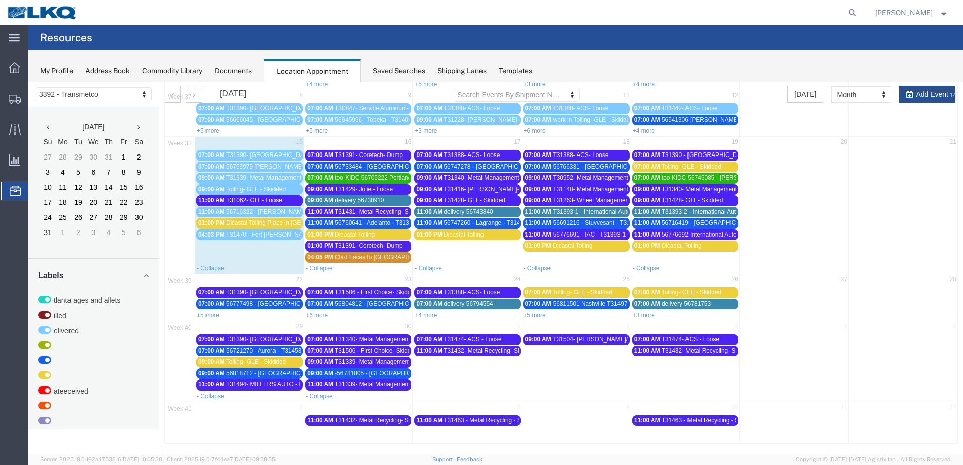
click at [279, 328] on td "29" at bounding box center [249, 327] width 109 height 13
select select "1"
select select
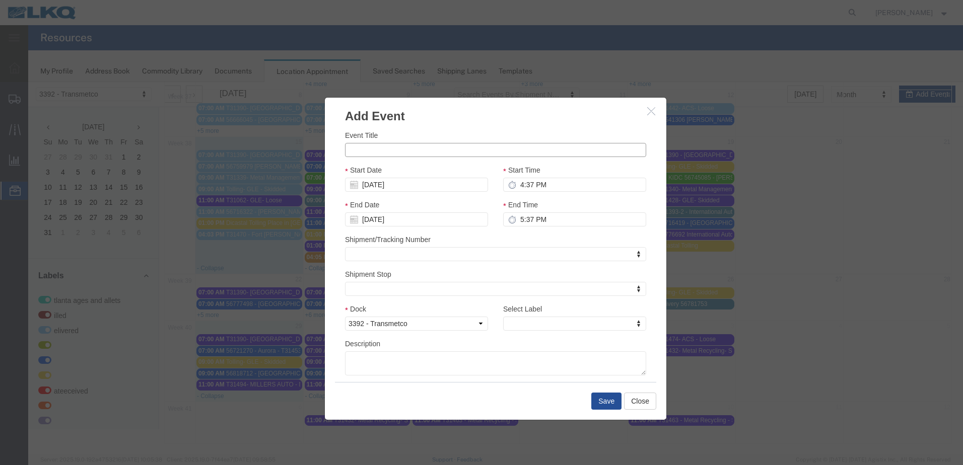
click at [375, 156] on input "Event Title" at bounding box center [495, 150] width 301 height 14
type input "T31535- South Bend Roll off swap"
type input "over"
select select "3540"
click at [615, 402] on button "Save" at bounding box center [606, 401] width 30 height 17
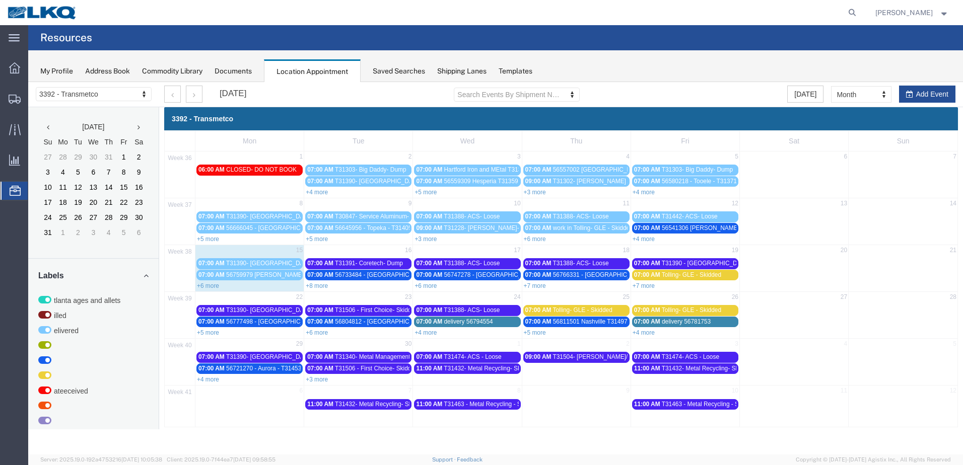
scroll to position [0, 0]
